Goal: Information Seeking & Learning: Learn about a topic

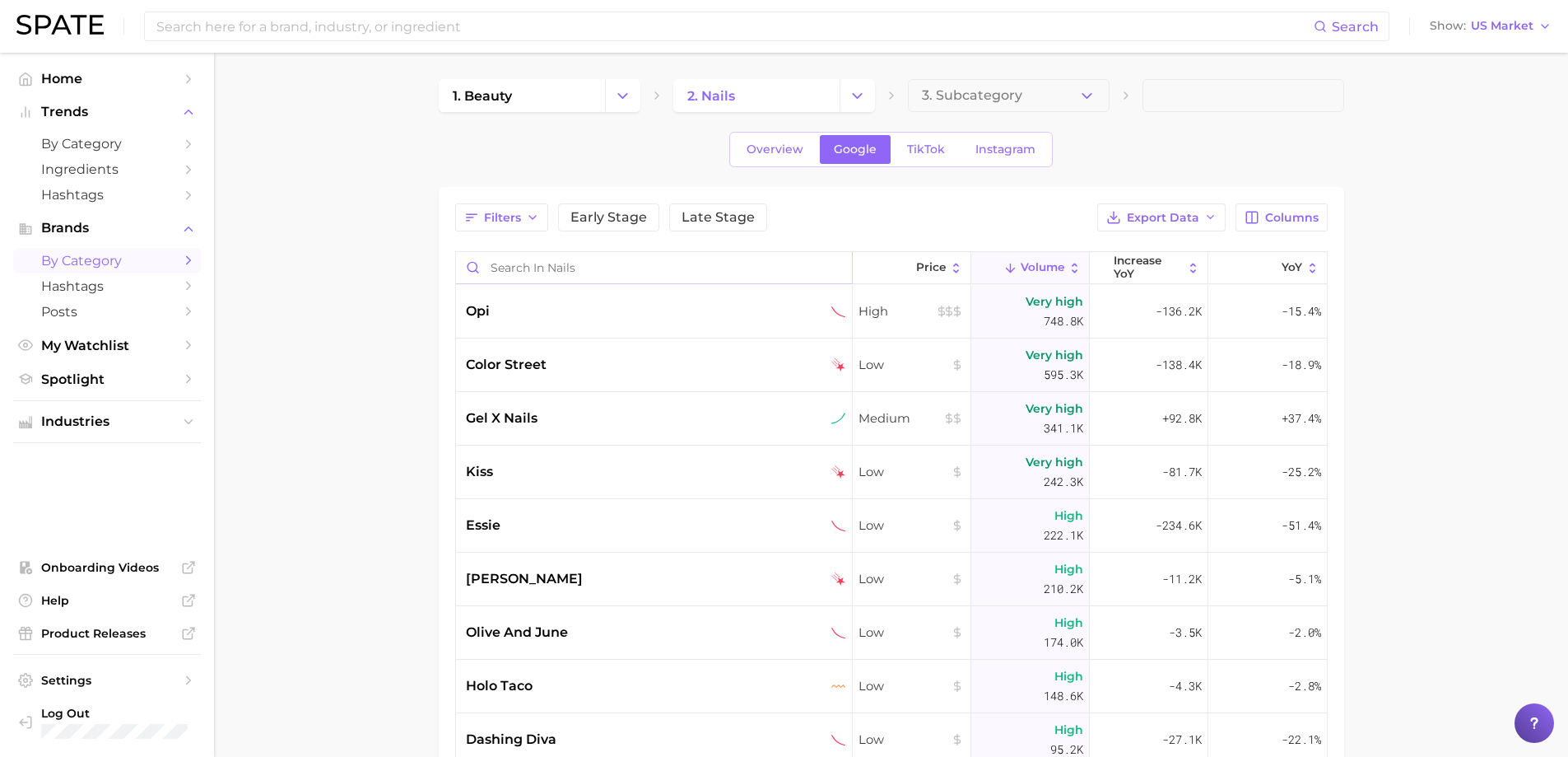
click at [570, 266] on input "Search in nails" at bounding box center [654, 267] width 396 height 31
type input "A"
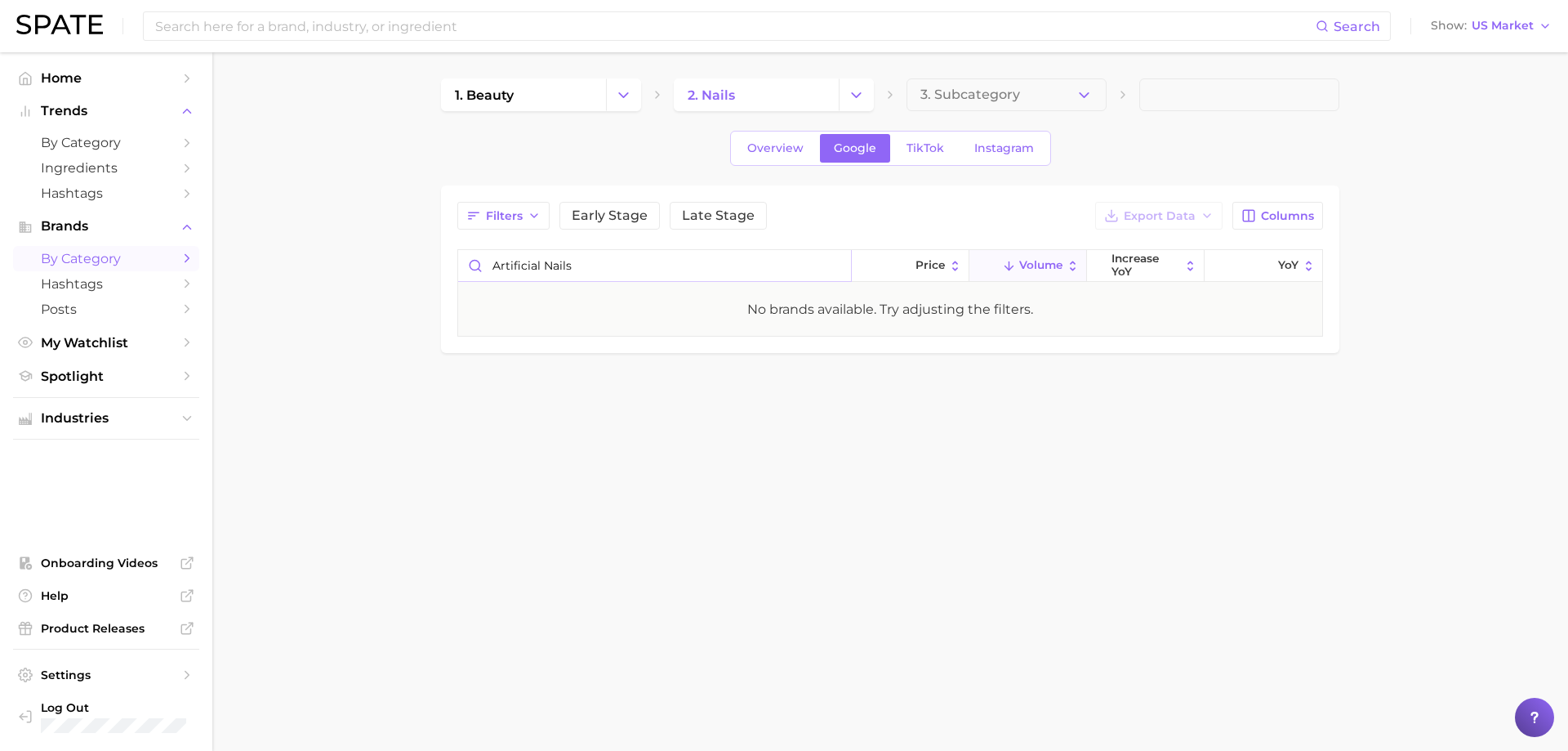
type input "Artificial Nails"
click at [993, 91] on span "3. Subcategory" at bounding box center [970, 95] width 100 height 15
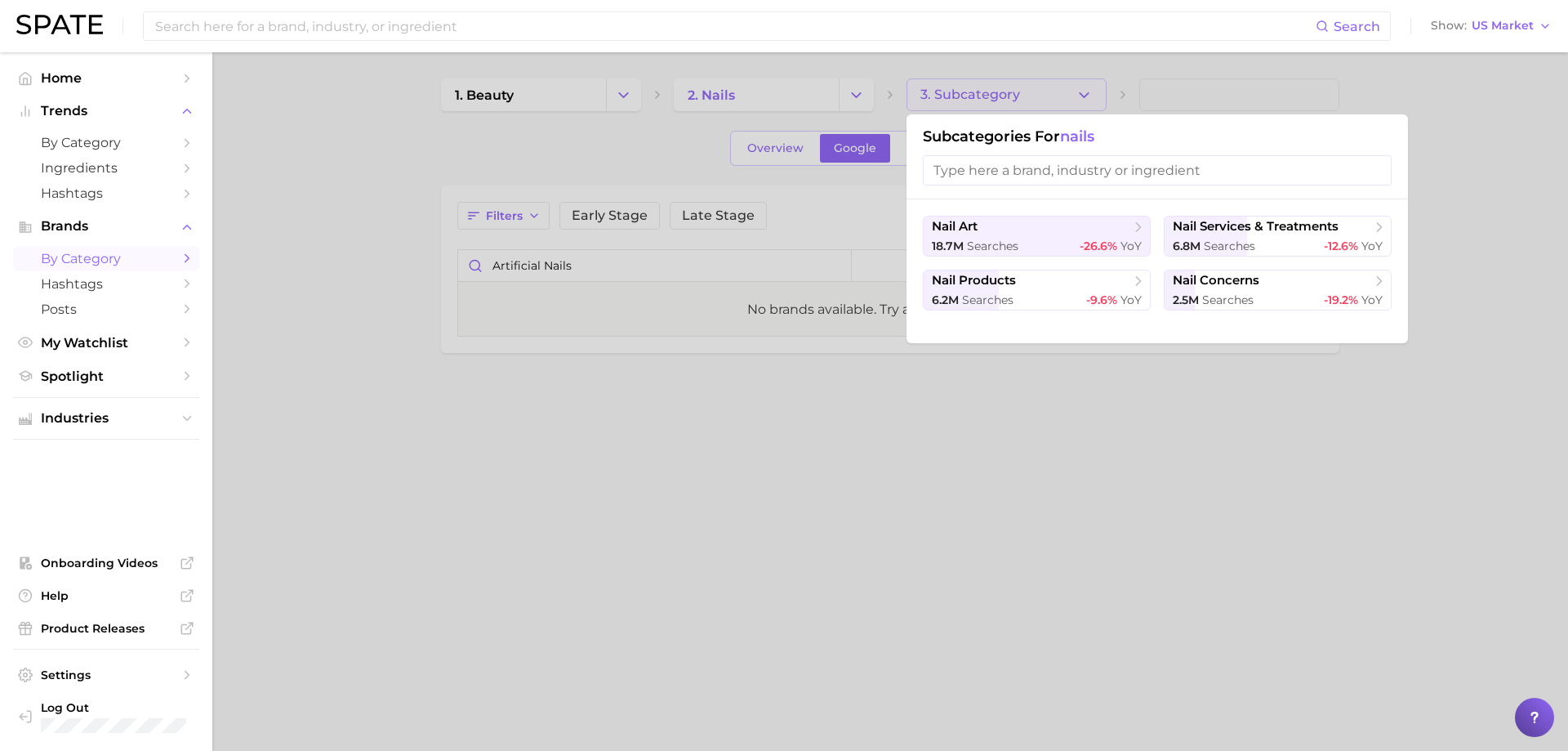
click at [1086, 166] on input "search" at bounding box center [1157, 170] width 469 height 30
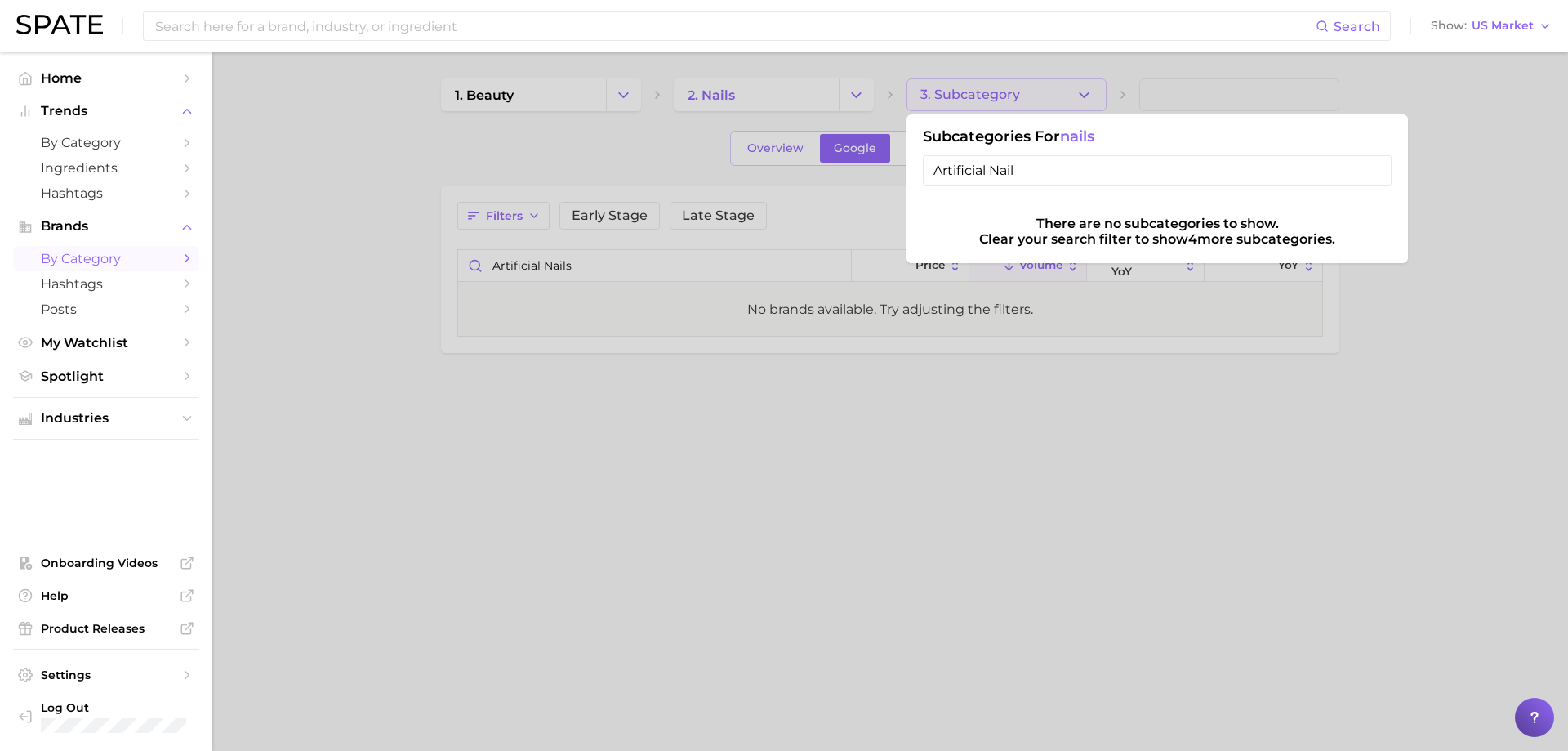
type input "Artificial Nail"
click at [1369, 171] on input "Artificial Nail" at bounding box center [1157, 170] width 469 height 30
click at [1041, 344] on div at bounding box center [784, 375] width 1568 height 751
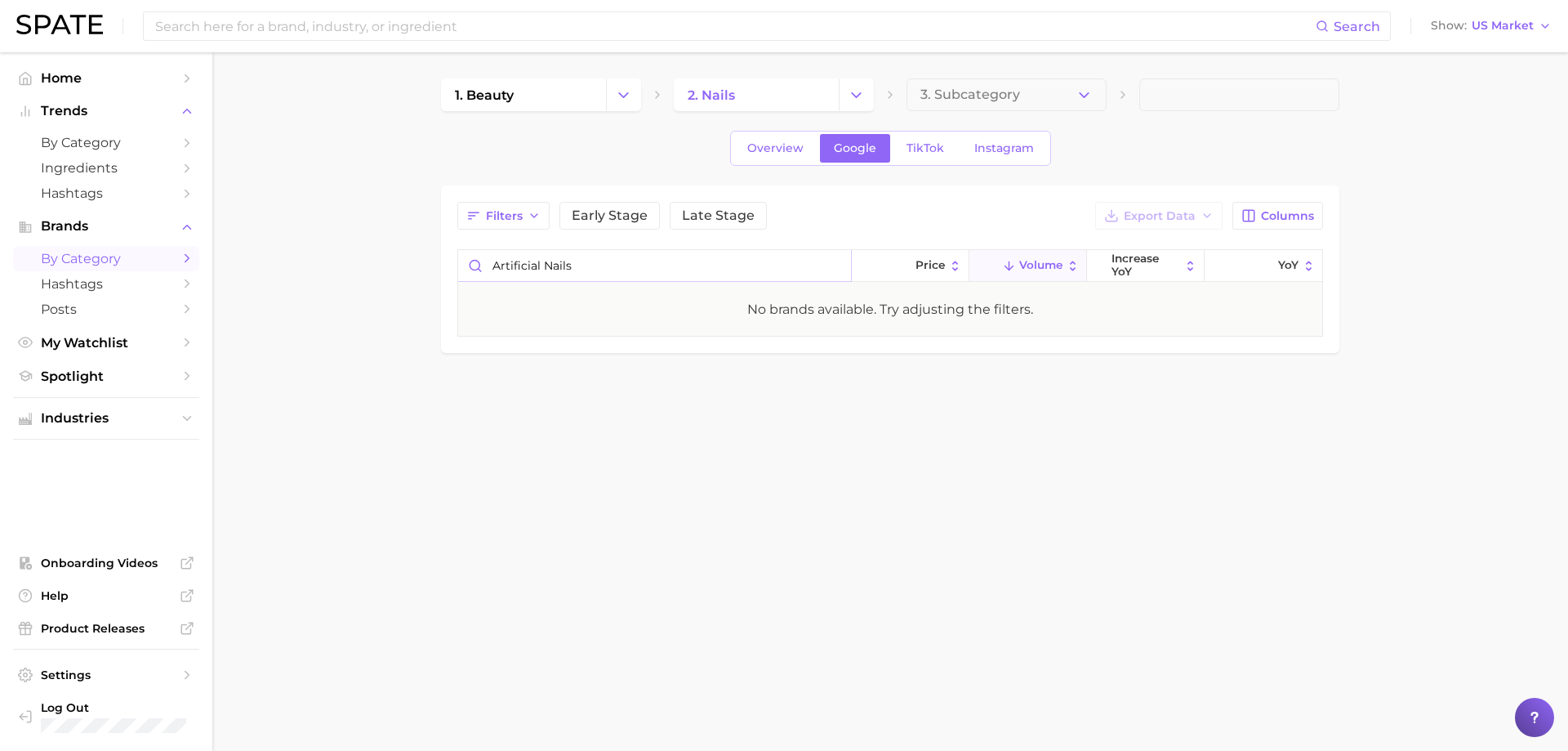
click at [838, 264] on input "Artificial Nails" at bounding box center [654, 265] width 393 height 31
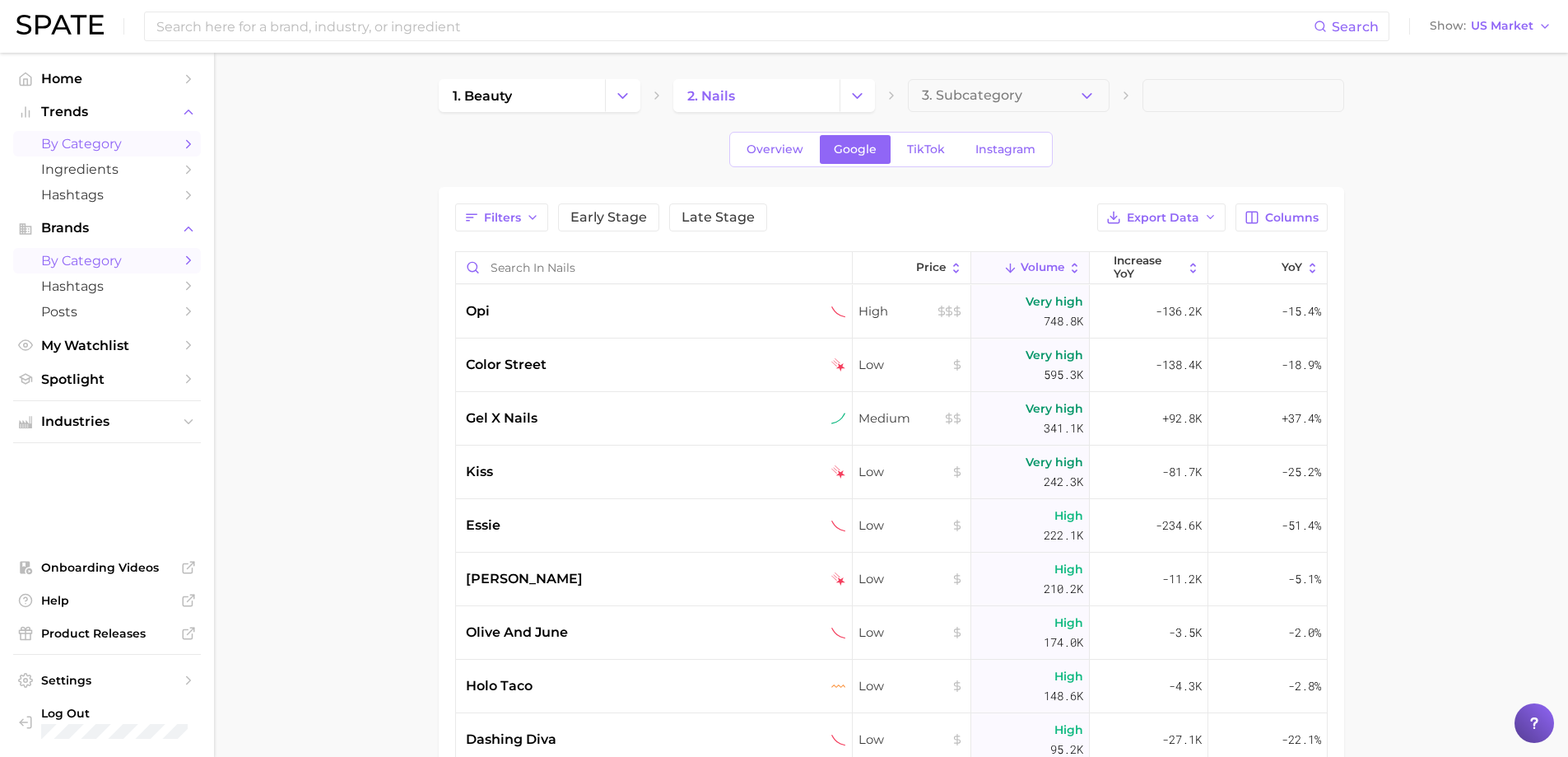
click at [91, 144] on span "by Category" at bounding box center [107, 144] width 132 height 16
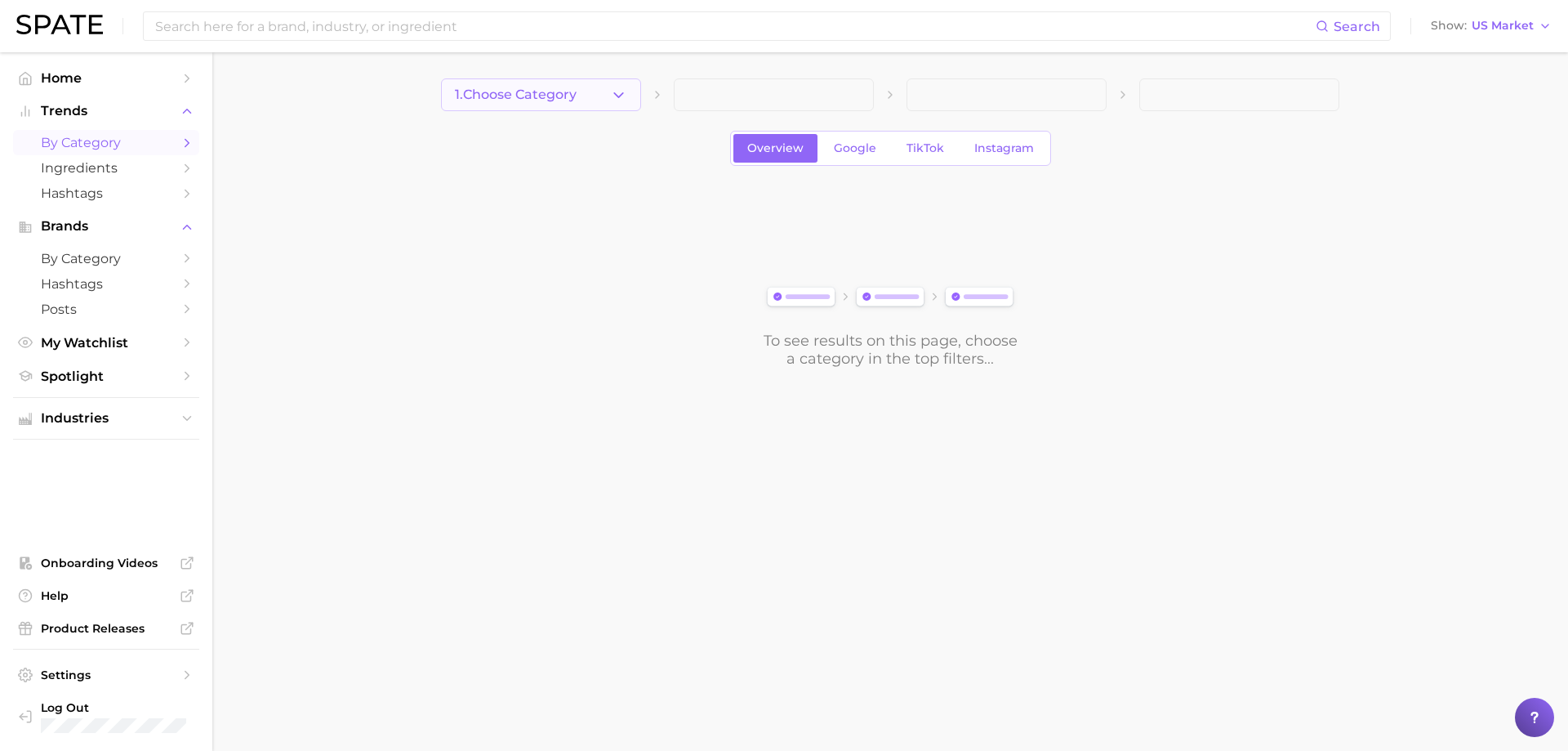
click at [596, 94] on button "1. Choose Category" at bounding box center [541, 95] width 200 height 33
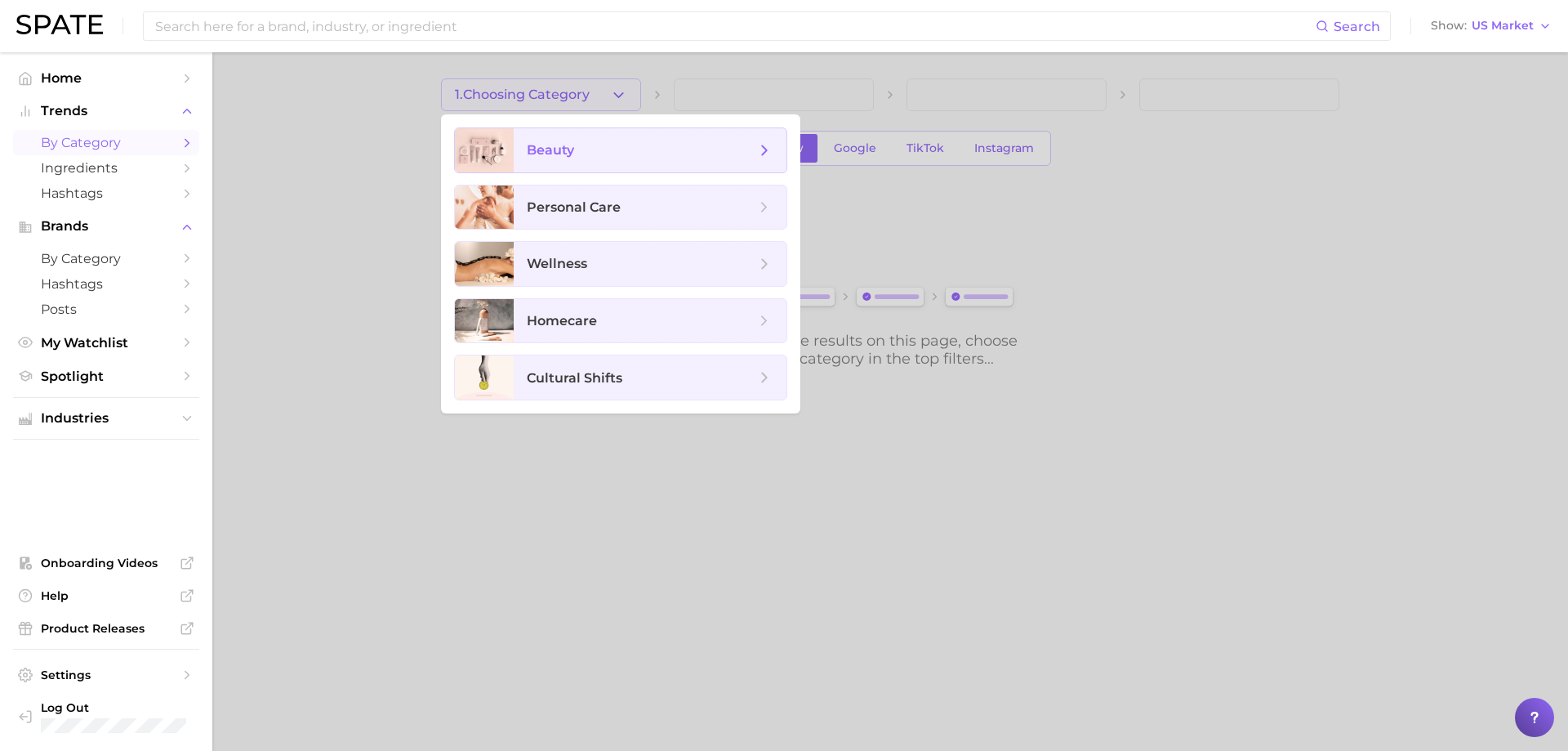
click at [571, 148] on span "beauty" at bounding box center [551, 150] width 48 height 16
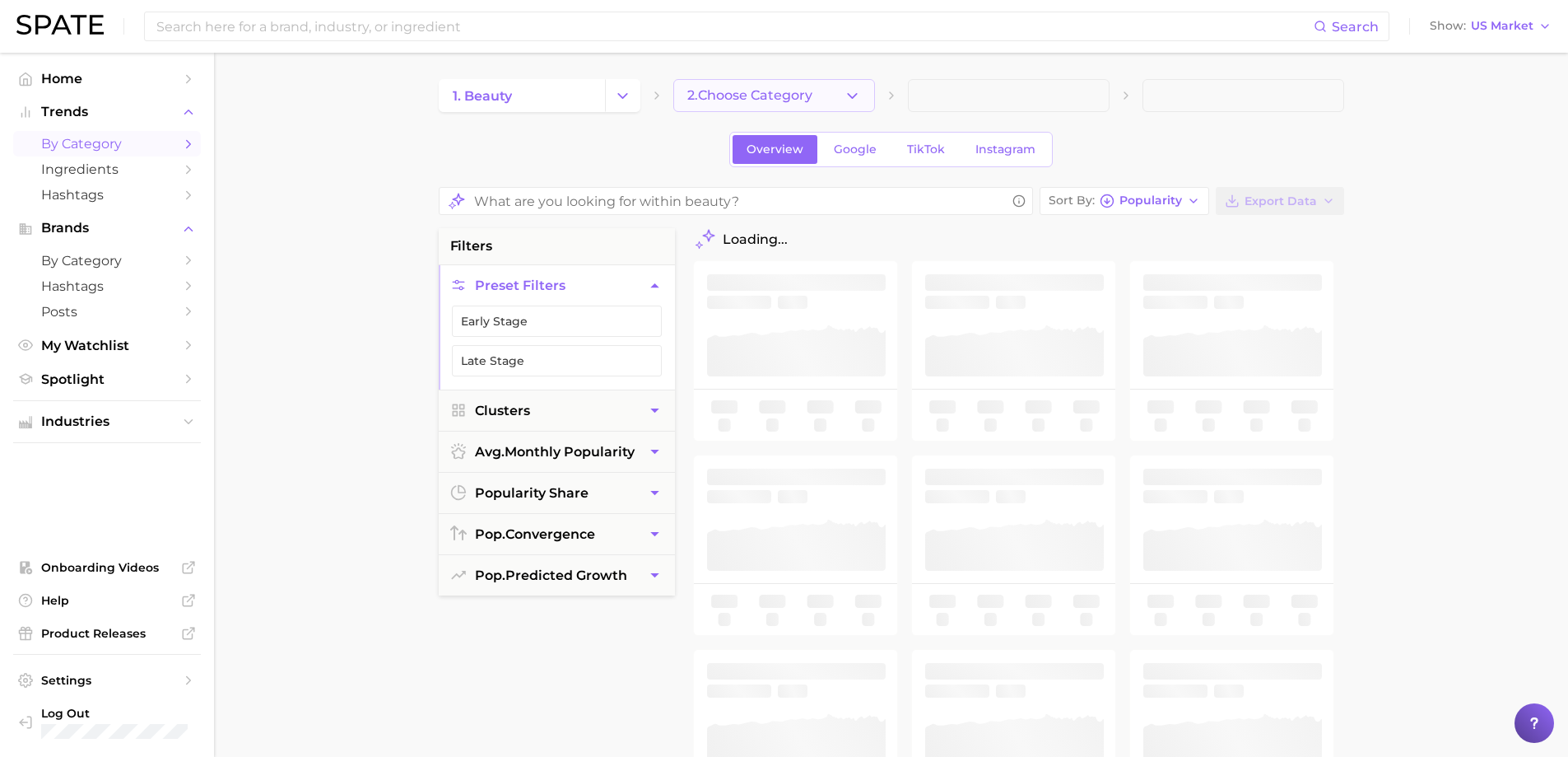
click at [861, 94] on button "2. Choose Category" at bounding box center [774, 95] width 201 height 33
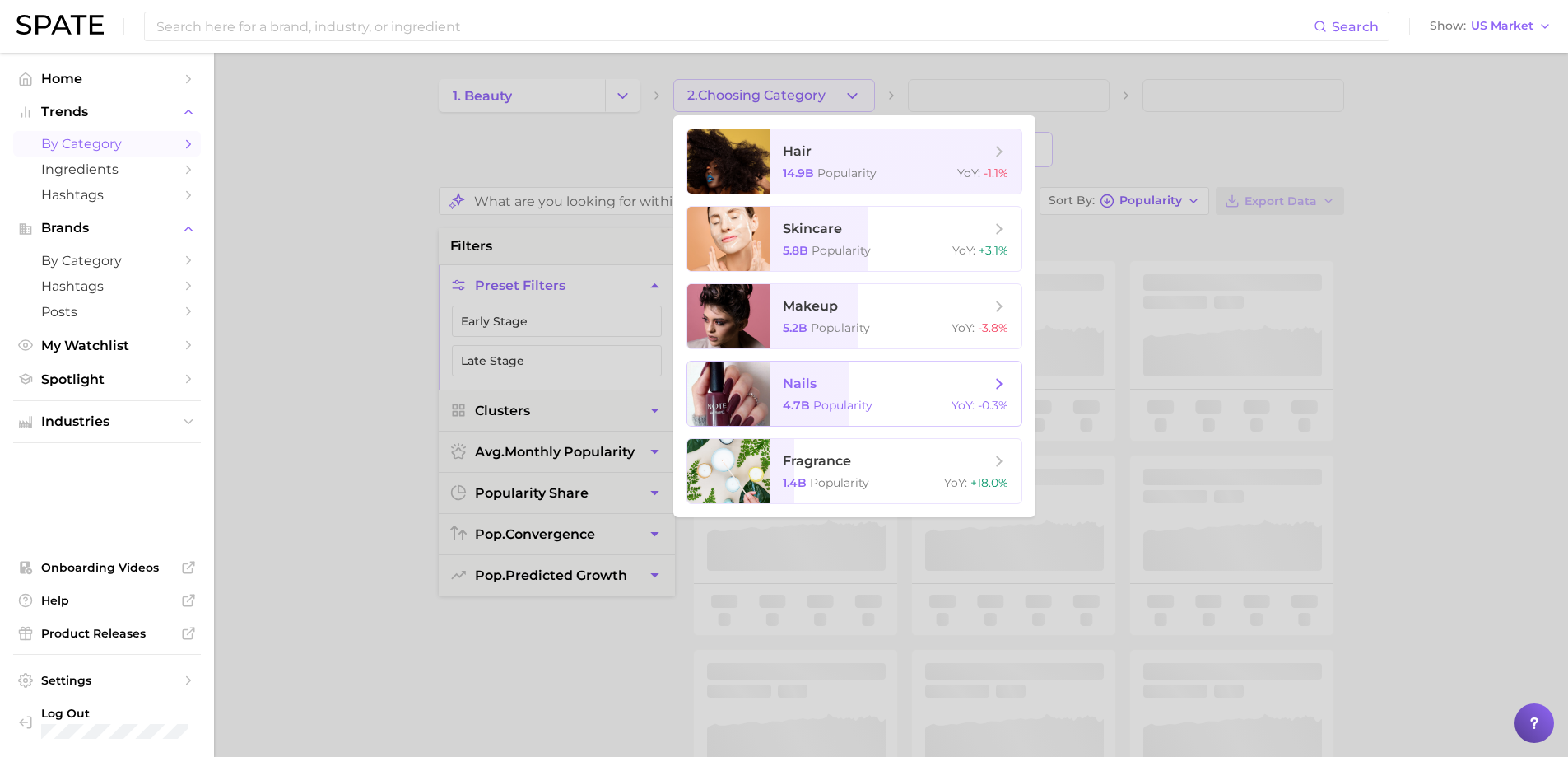
click at [813, 401] on span "Popularity" at bounding box center [842, 405] width 59 height 15
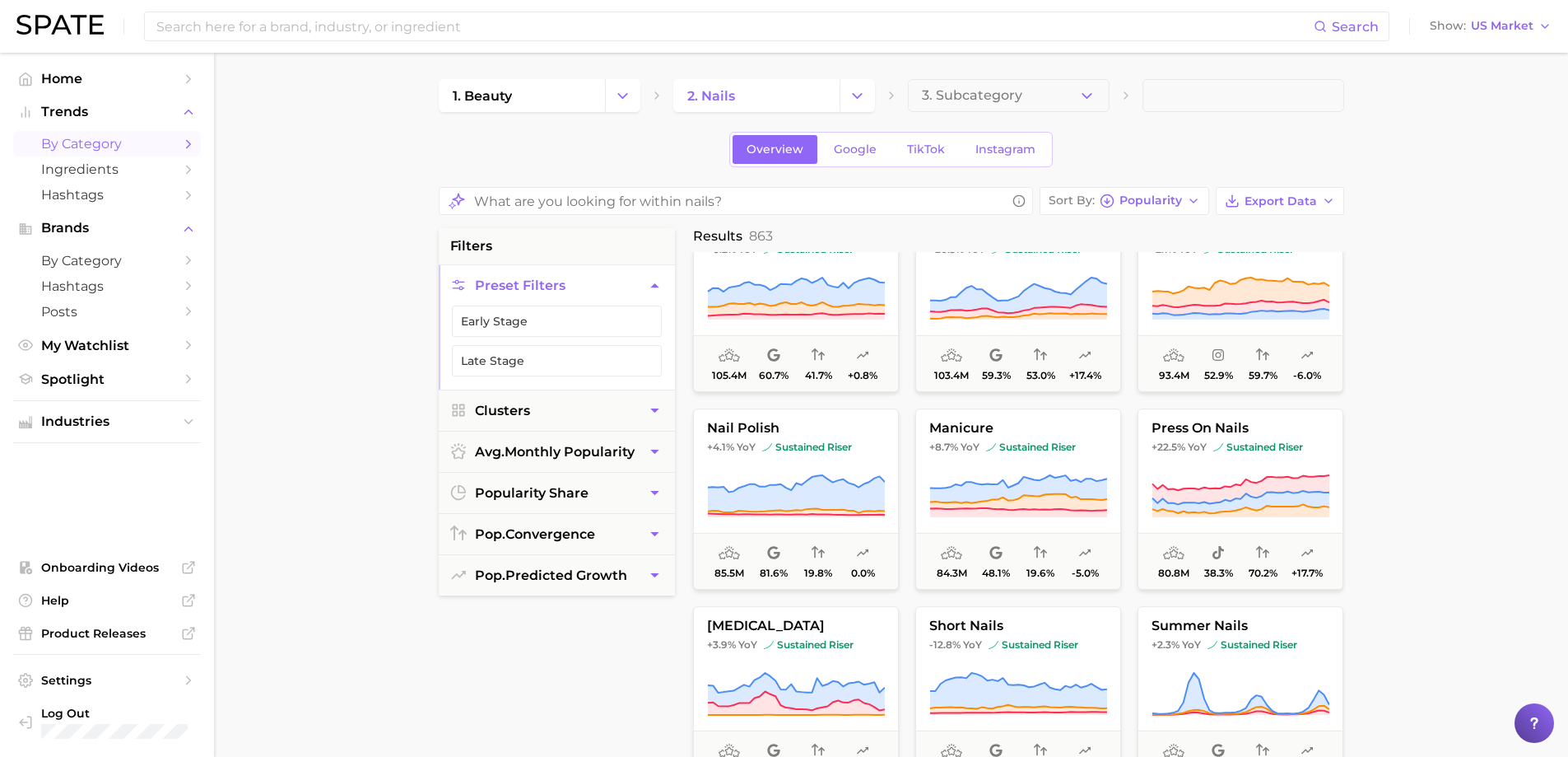
scroll to position [494, 0]
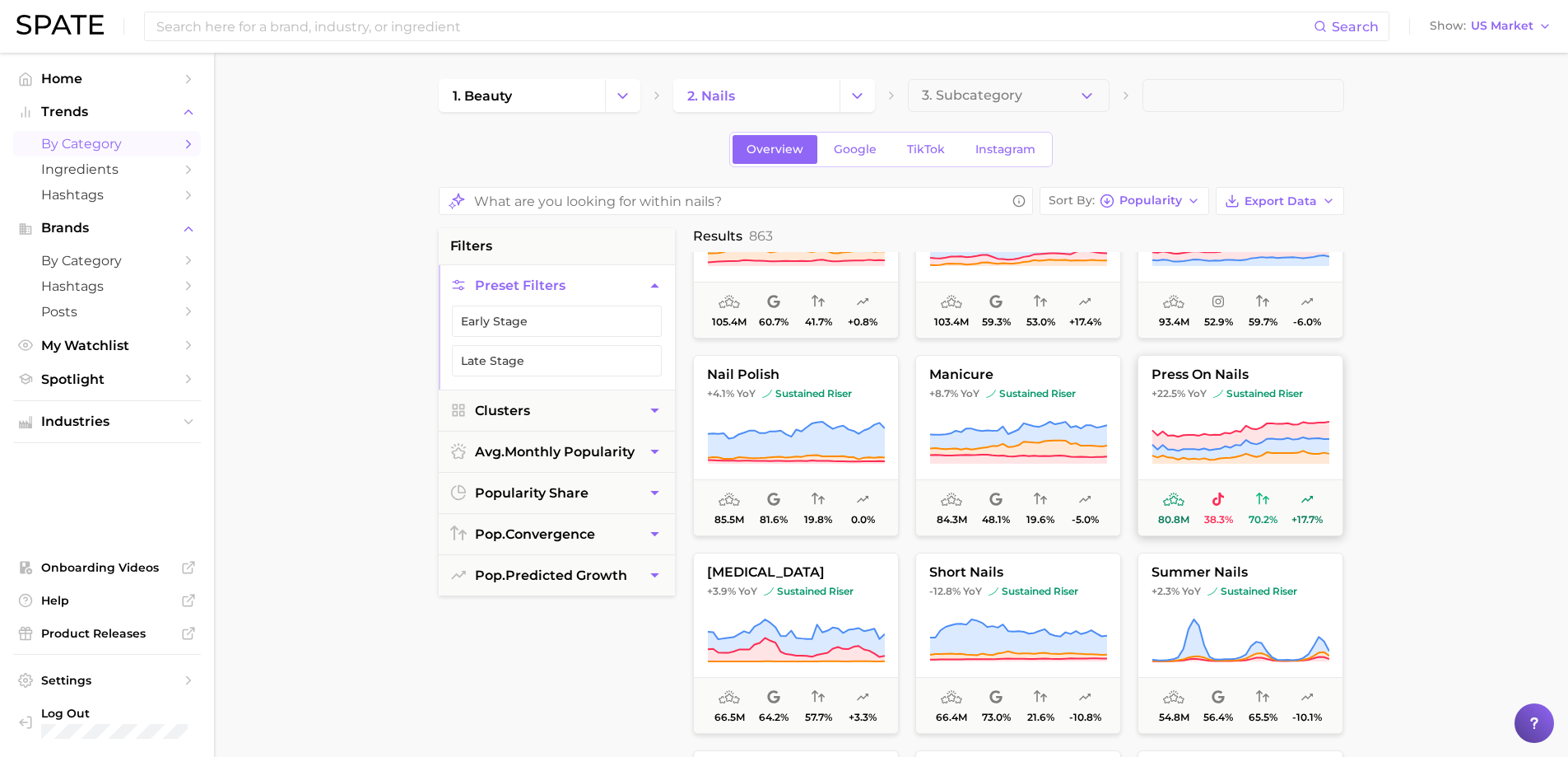
click at [1184, 374] on span "press on nails" at bounding box center [1240, 374] width 204 height 15
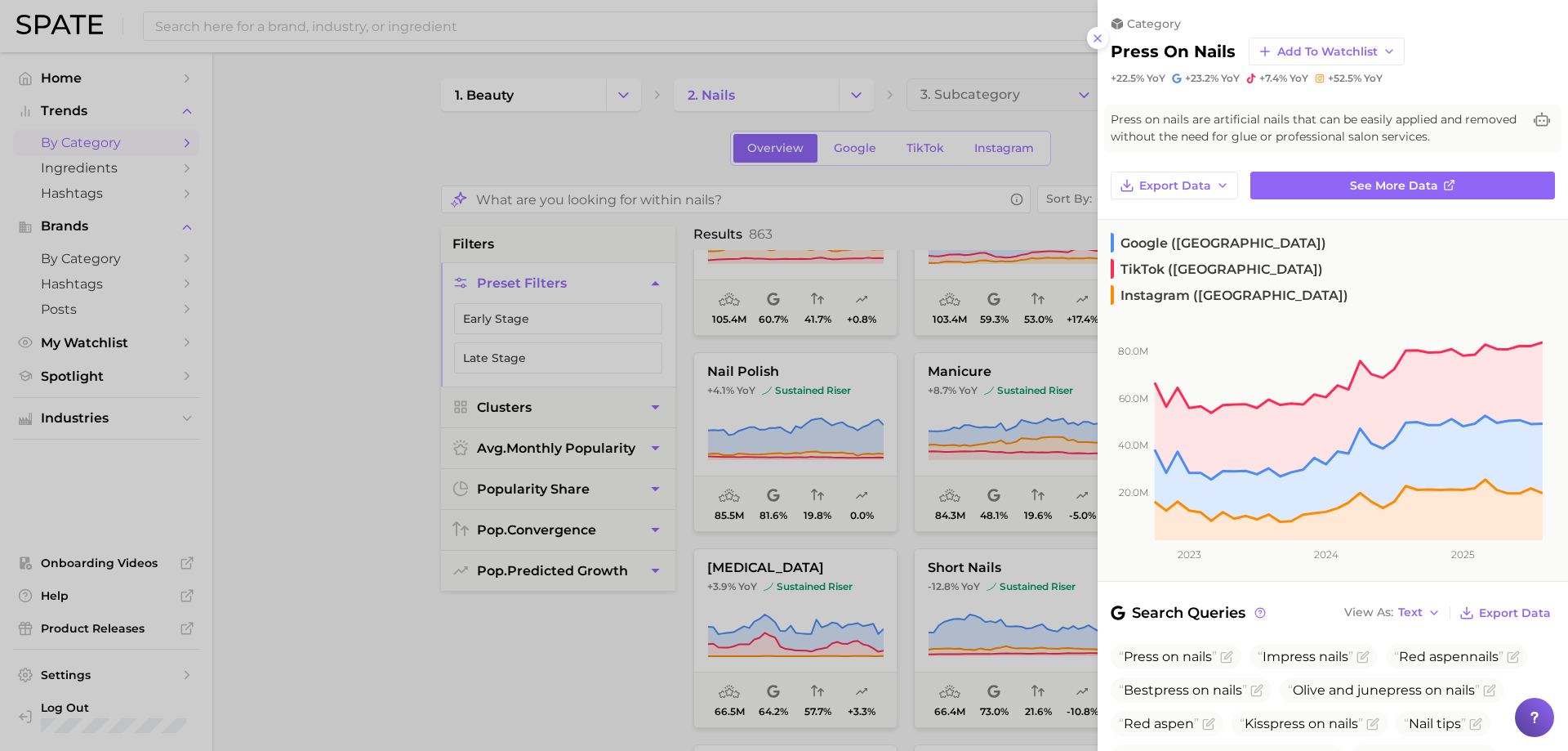
click at [1390, 170] on div "category press on nails Add to Watchlist +22.5% YoY +23.2% YoY +7.4% YoY +52.5%…" at bounding box center [1333, 686] width 470 height 1374
click at [1386, 181] on span "See more data" at bounding box center [1394, 186] width 88 height 14
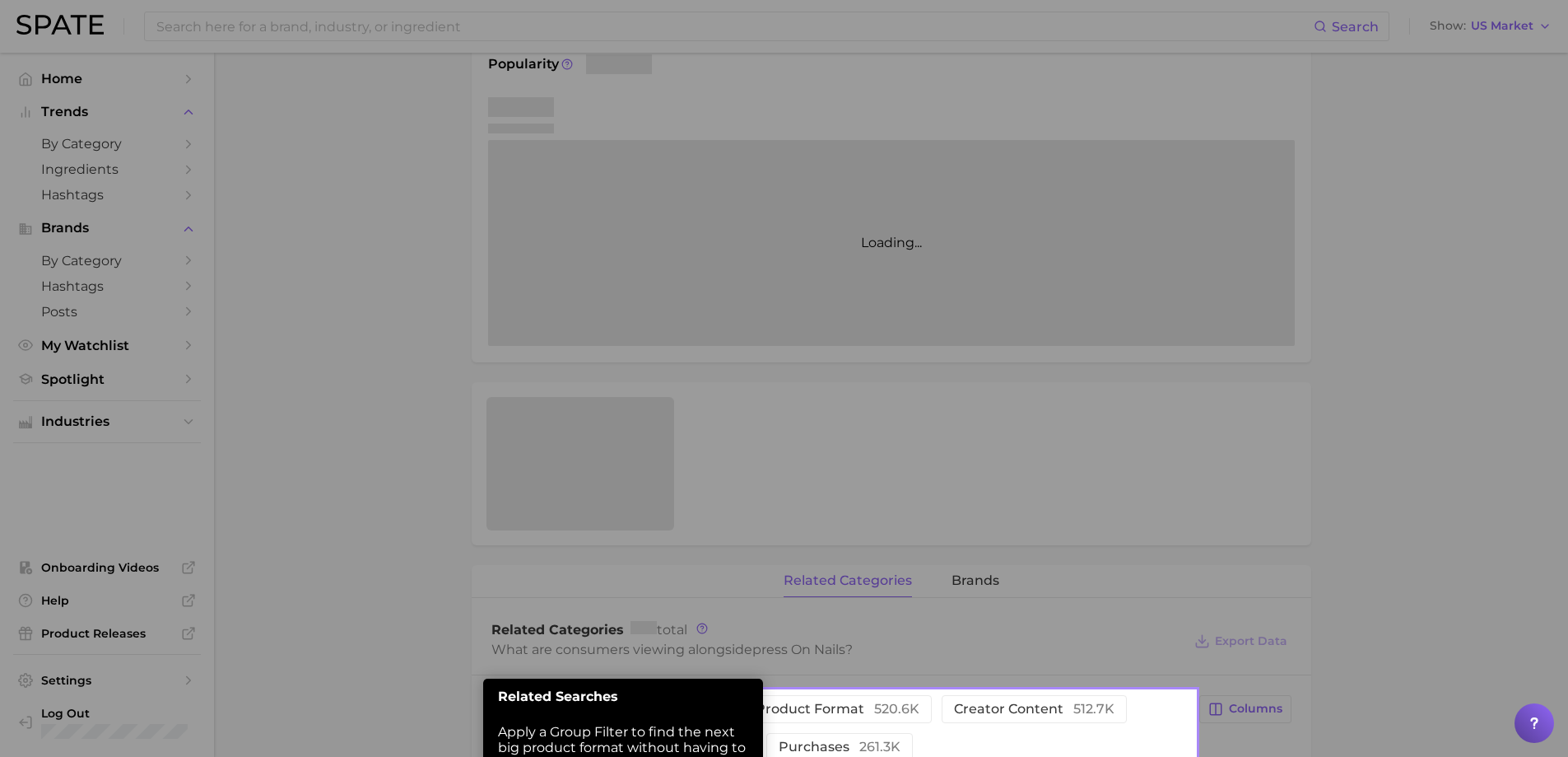
scroll to position [257, 0]
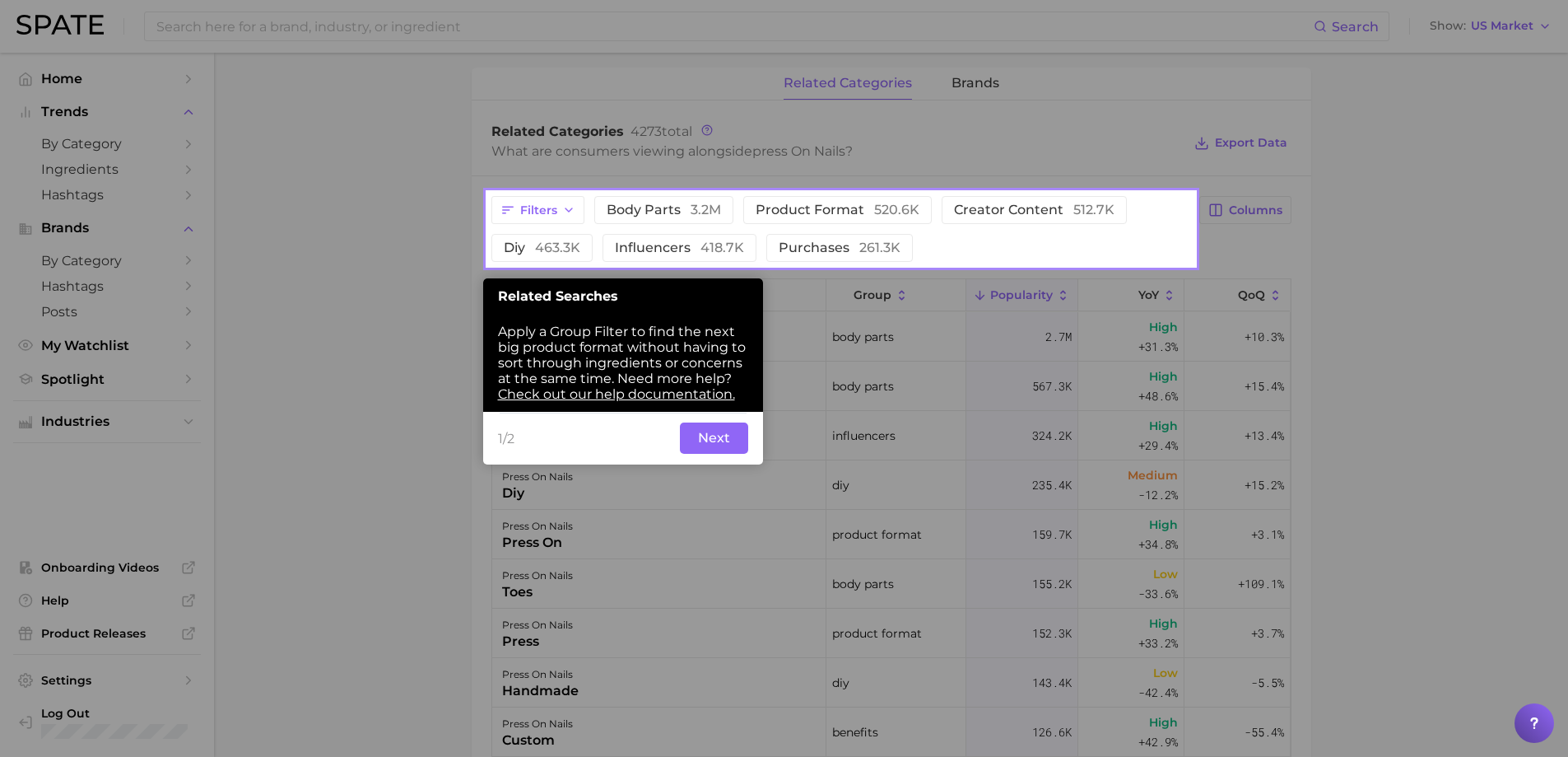
scroll to position [751, 0]
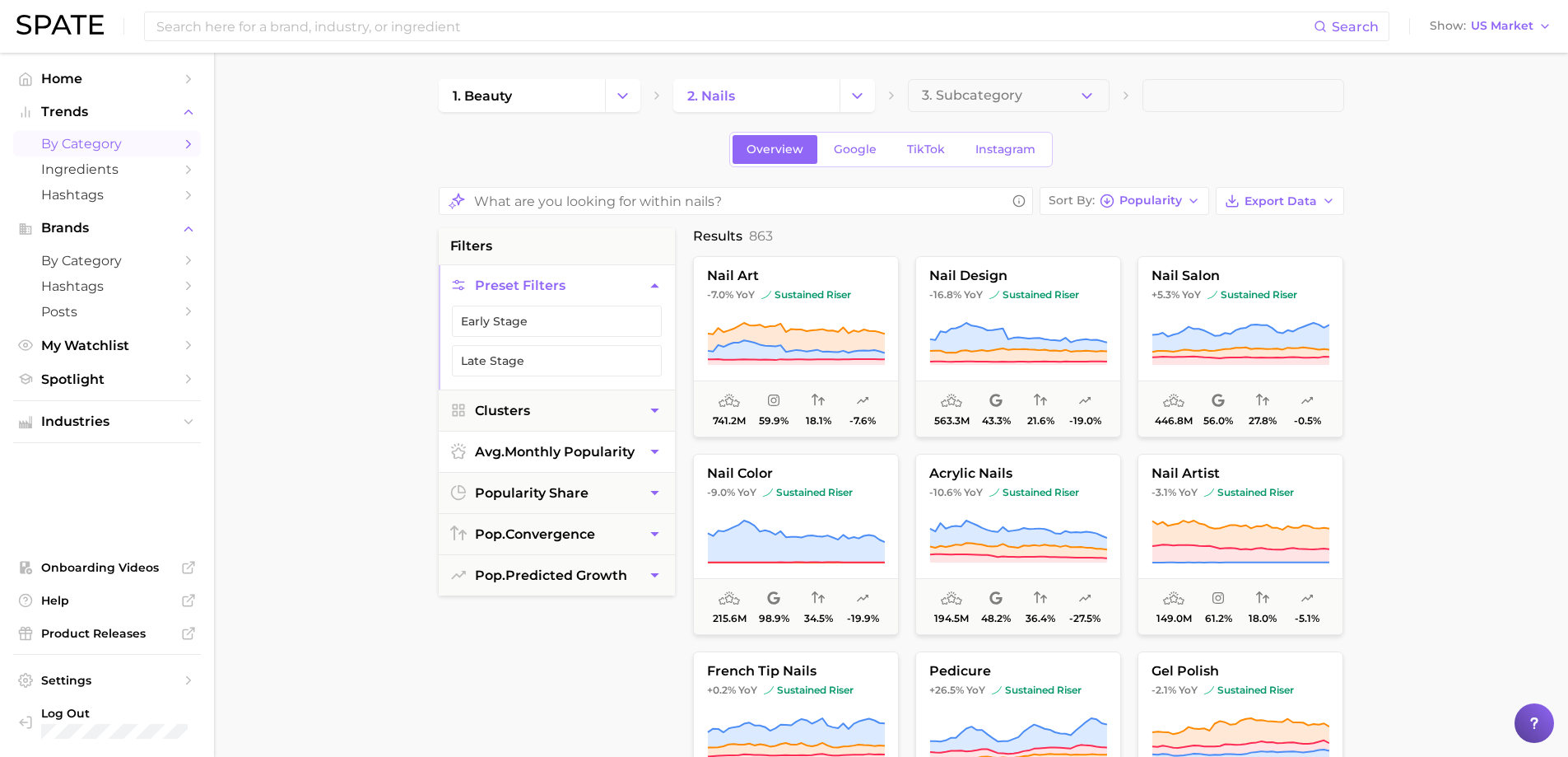
click at [535, 453] on span "avg. monthly popularity" at bounding box center [554, 452] width 160 height 16
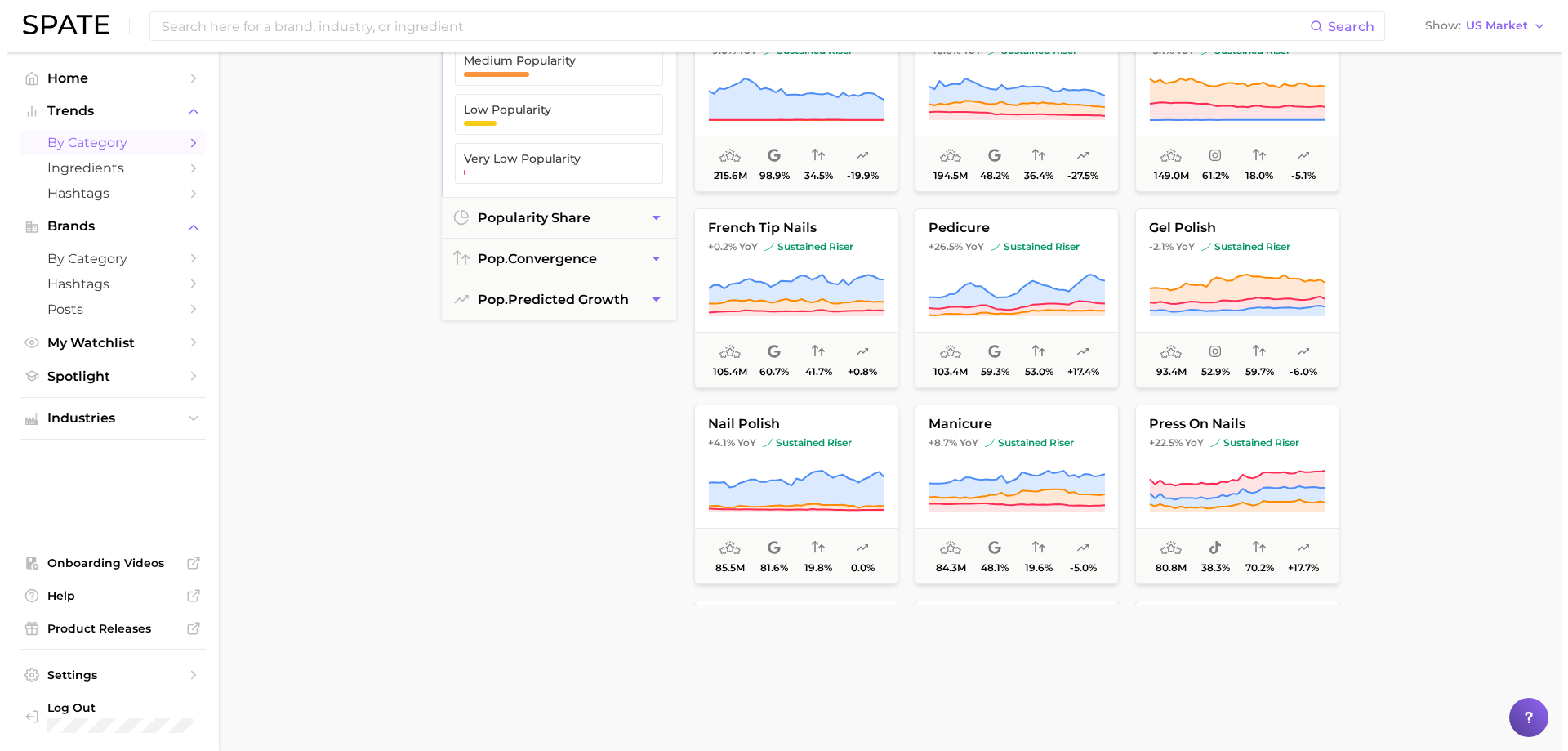
scroll to position [409, 0]
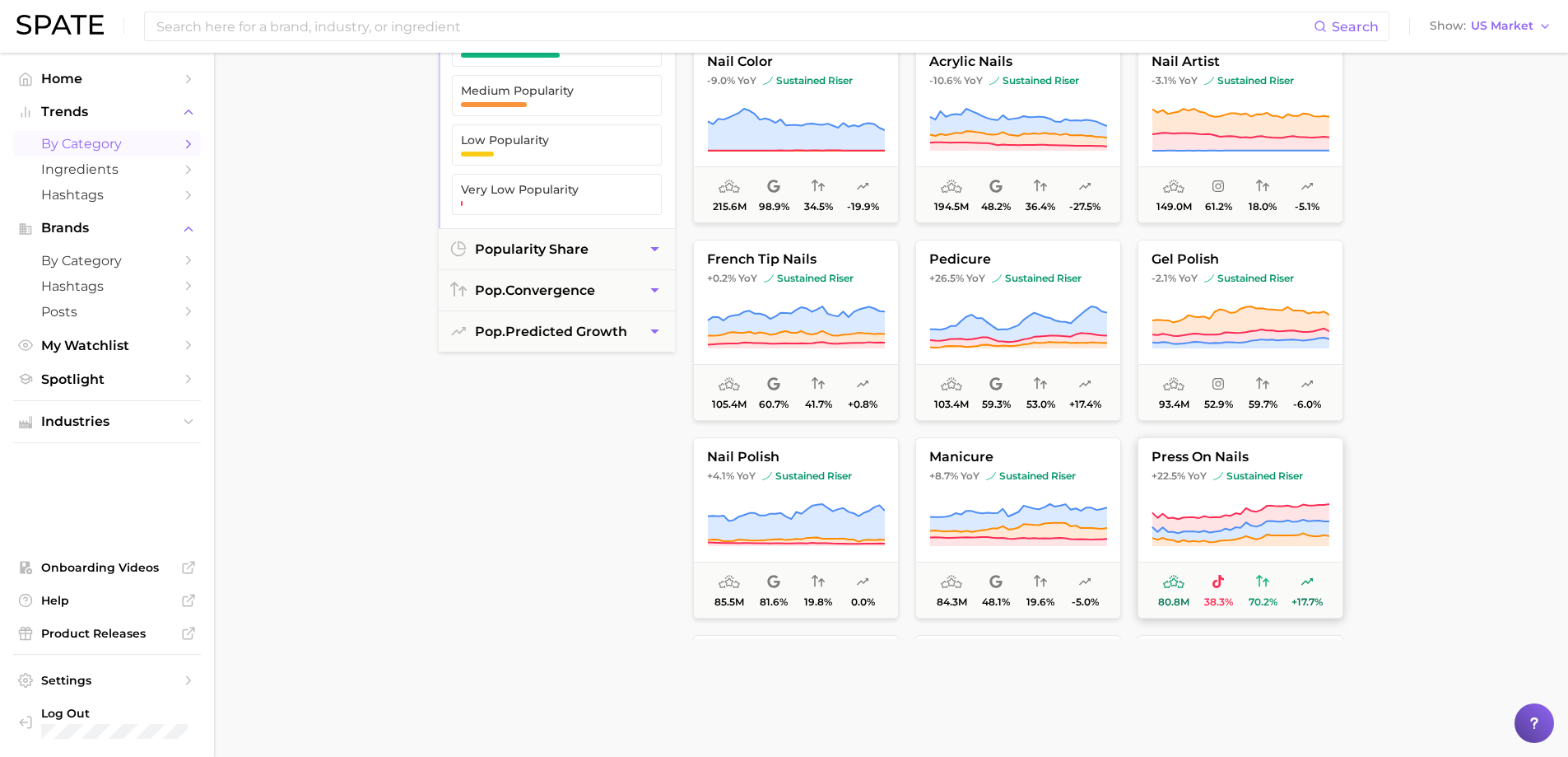
click at [1318, 453] on span "press on nails" at bounding box center [1240, 457] width 204 height 15
